Goal: Information Seeking & Learning: Learn about a topic

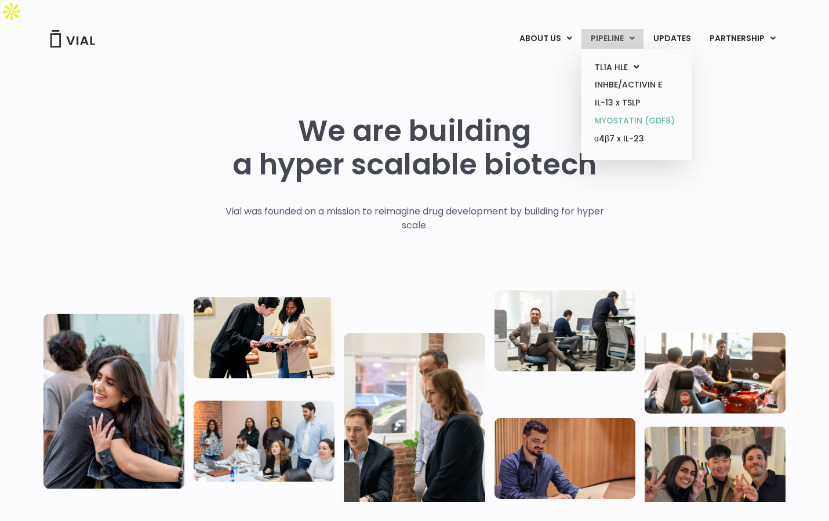
click at [651, 122] on link "MYOSTATIN (GDF8)" at bounding box center [636, 121] width 101 height 18
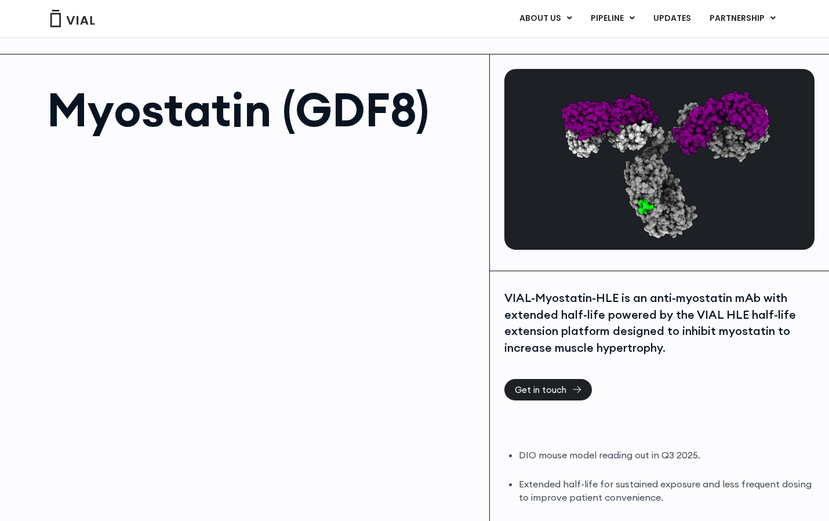
scroll to position [44, 0]
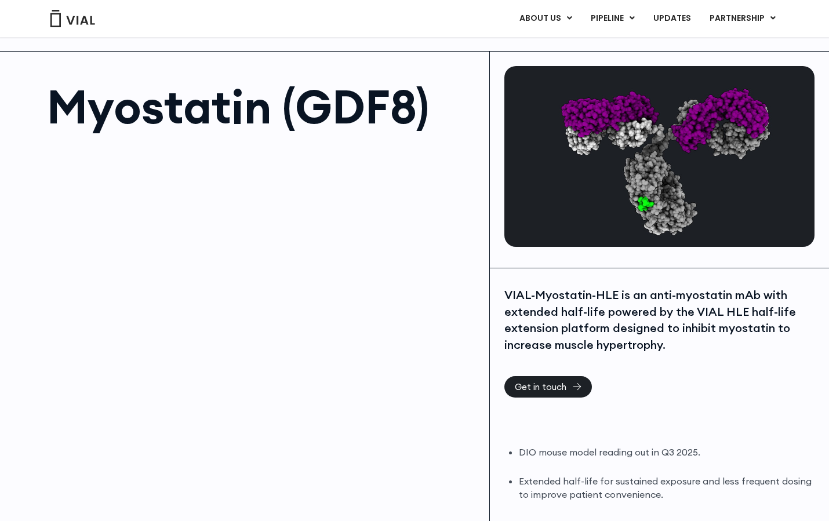
click at [416, 241] on div at bounding box center [262, 271] width 431 height 261
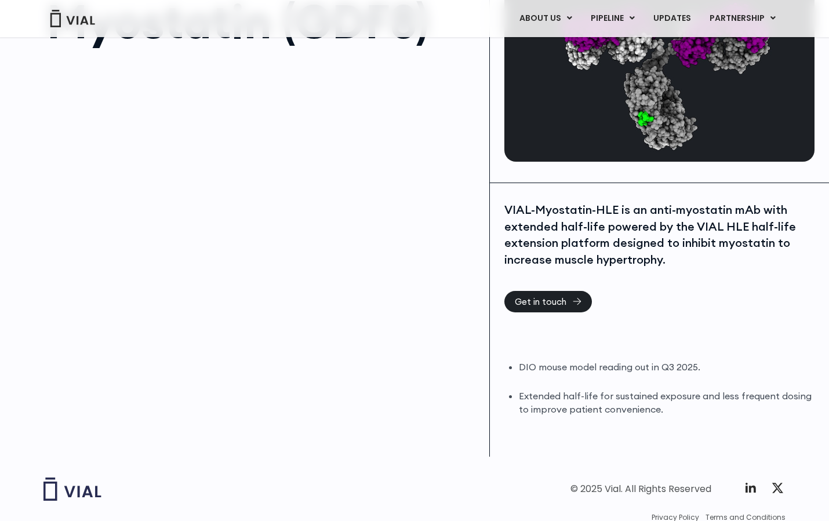
scroll to position [0, 0]
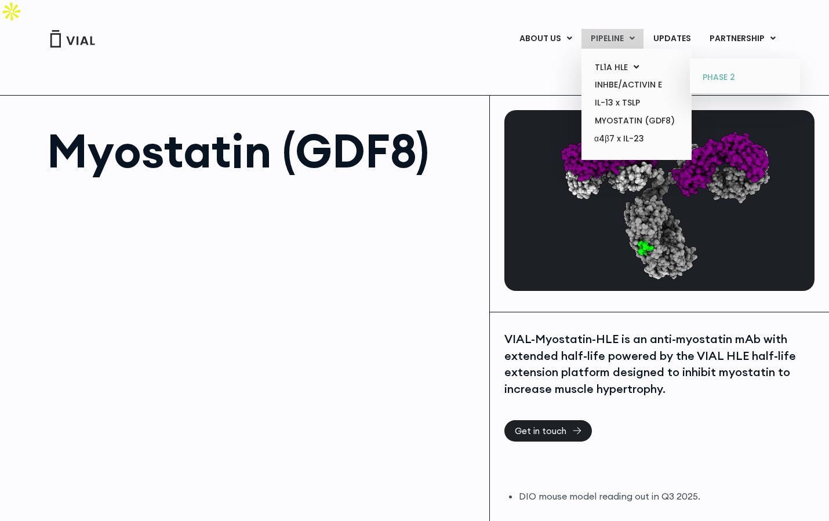
click at [731, 78] on link "PHASE 2" at bounding box center [744, 77] width 101 height 19
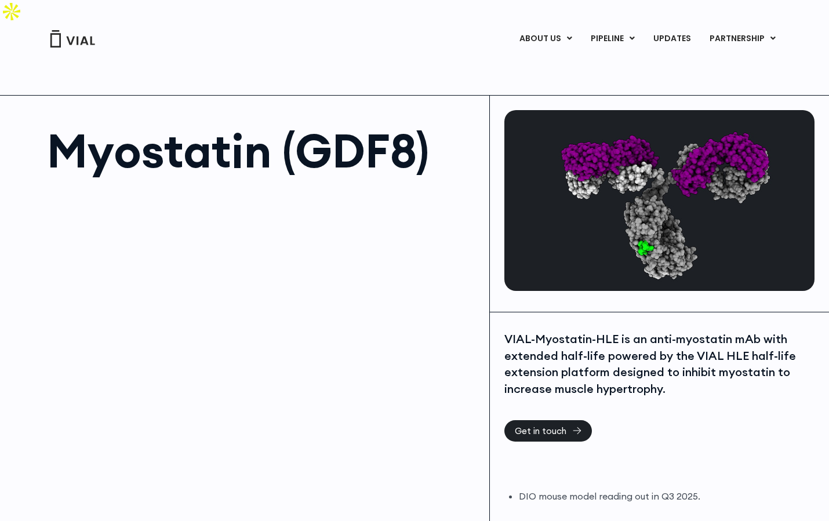
click at [88, 48] on div "ABOUT US ABOUT US CAREERS CONTACT US PIPELINE TL1A HLE PHASE 2 INHBE/ACTIVIN E …" at bounding box center [414, 39] width 742 height 20
click at [85, 43] on img at bounding box center [72, 38] width 46 height 17
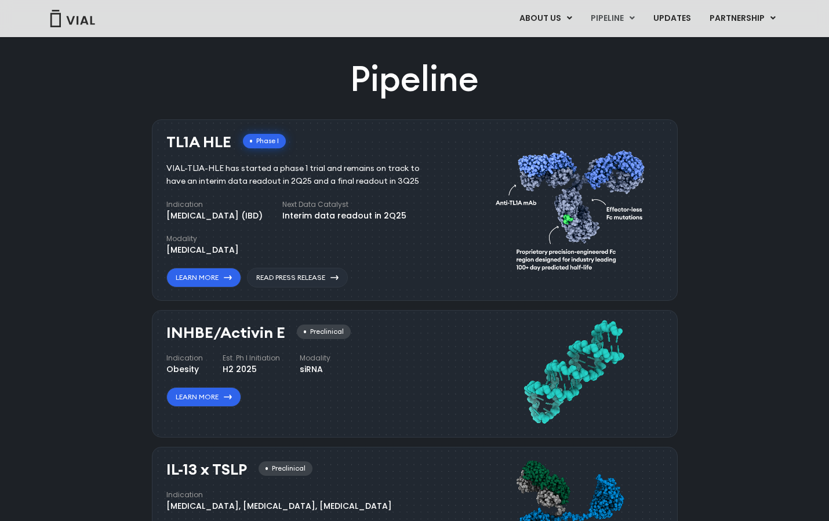
scroll to position [712, 0]
